Goal: Use online tool/utility: Utilize a website feature to perform a specific function

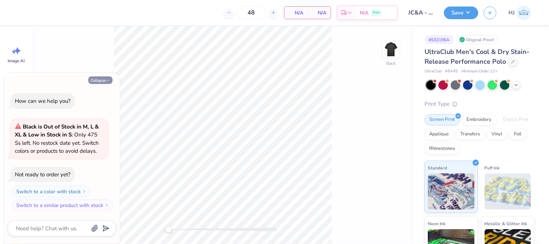
click at [102, 77] on button "Collapse" at bounding box center [100, 80] width 24 height 8
type textarea "x"
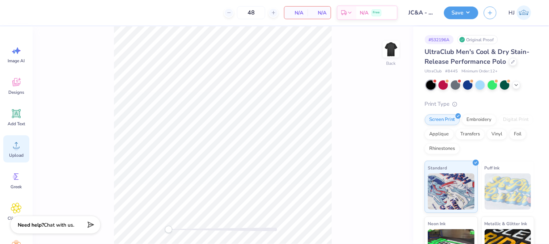
click at [18, 147] on circle at bounding box center [16, 147] width 5 height 5
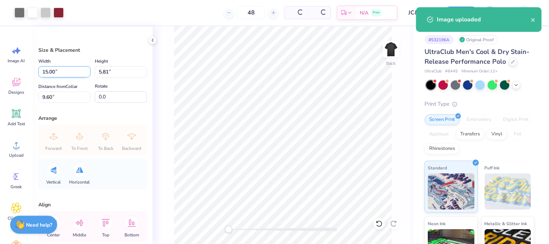
click at [69, 71] on input "15.00" at bounding box center [64, 71] width 52 height 11
type input "3.50"
type input "1.36"
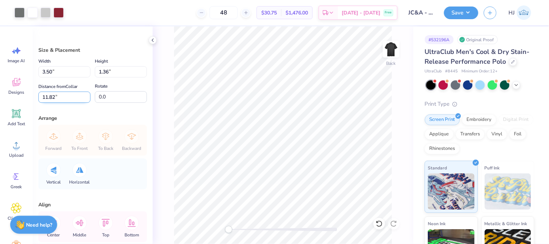
click at [61, 95] on input "11.82" at bounding box center [64, 96] width 52 height 11
type input "3"
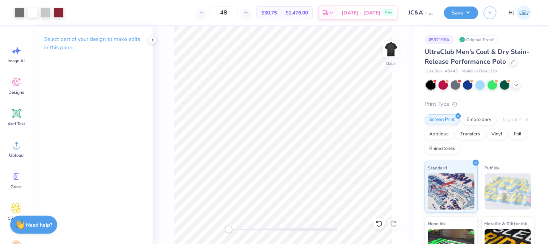
click at [479, 12] on div "Save HJ" at bounding box center [496, 12] width 105 height 25
click at [472, 12] on button "Save" at bounding box center [461, 11] width 34 height 13
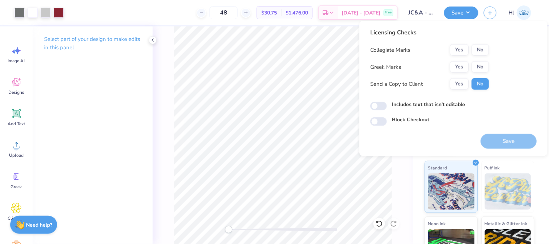
click at [481, 56] on div "Collegiate Marks Yes No Greek Marks Yes No Send a Copy to Client Yes No" at bounding box center [429, 67] width 119 height 46
click at [482, 52] on button "No" at bounding box center [479, 50] width 17 height 12
click at [482, 70] on button "No" at bounding box center [479, 67] width 17 height 12
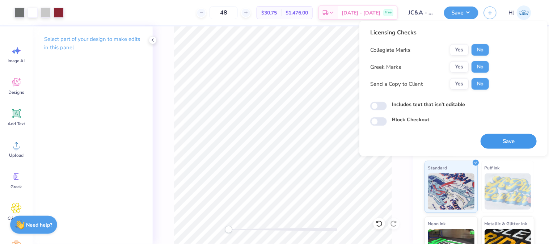
click at [503, 138] on button "Save" at bounding box center [508, 141] width 56 height 15
